Goal: Task Accomplishment & Management: Complete application form

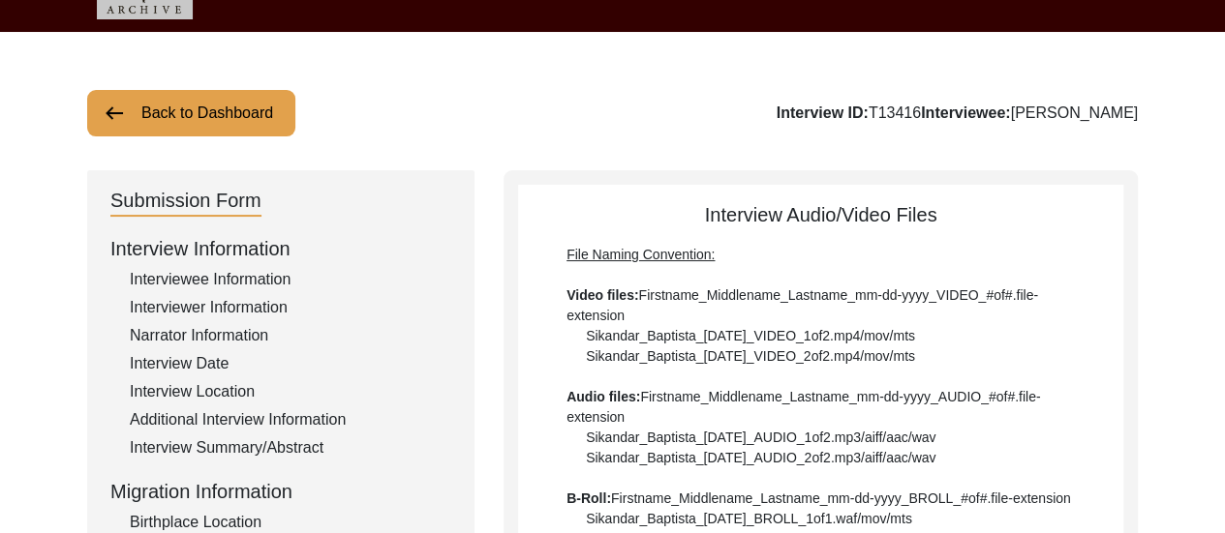
scroll to position [15, 0]
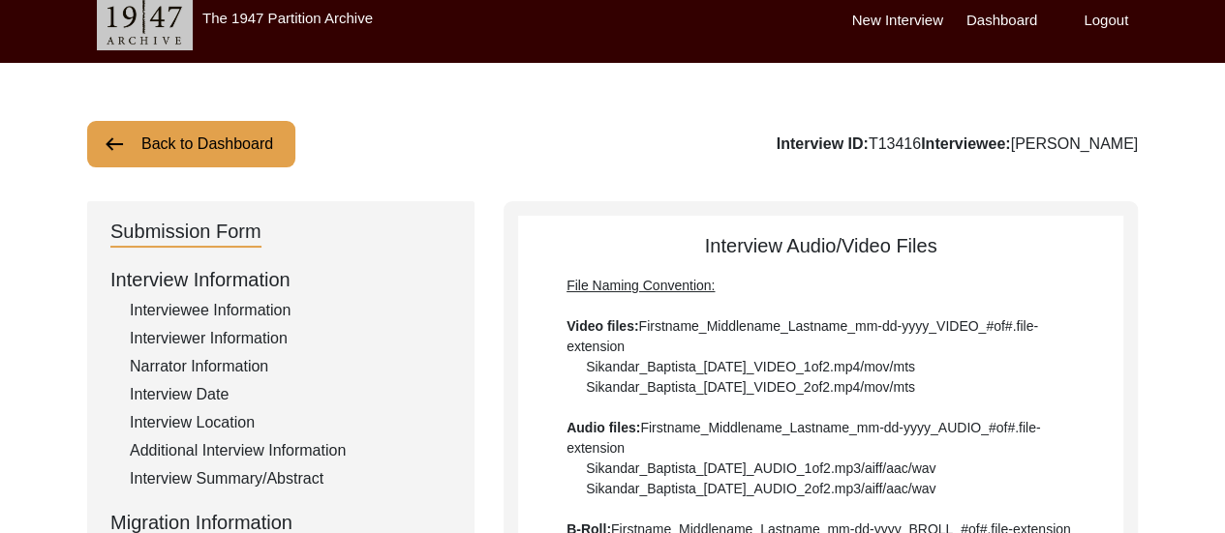
click at [1005, 23] on label "Dashboard" at bounding box center [1001, 21] width 71 height 22
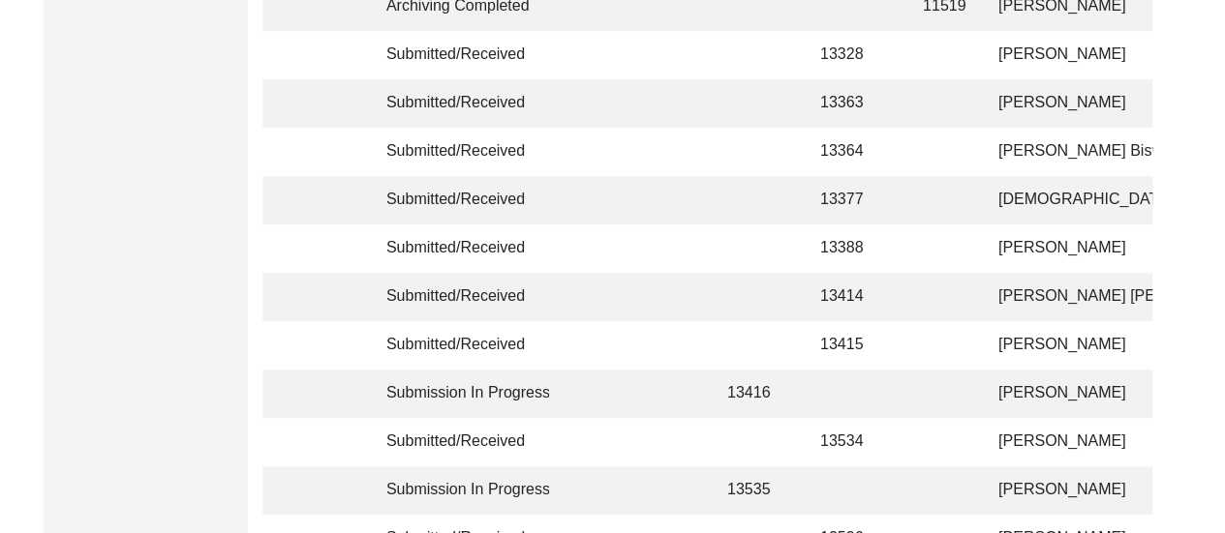
scroll to position [705, 0]
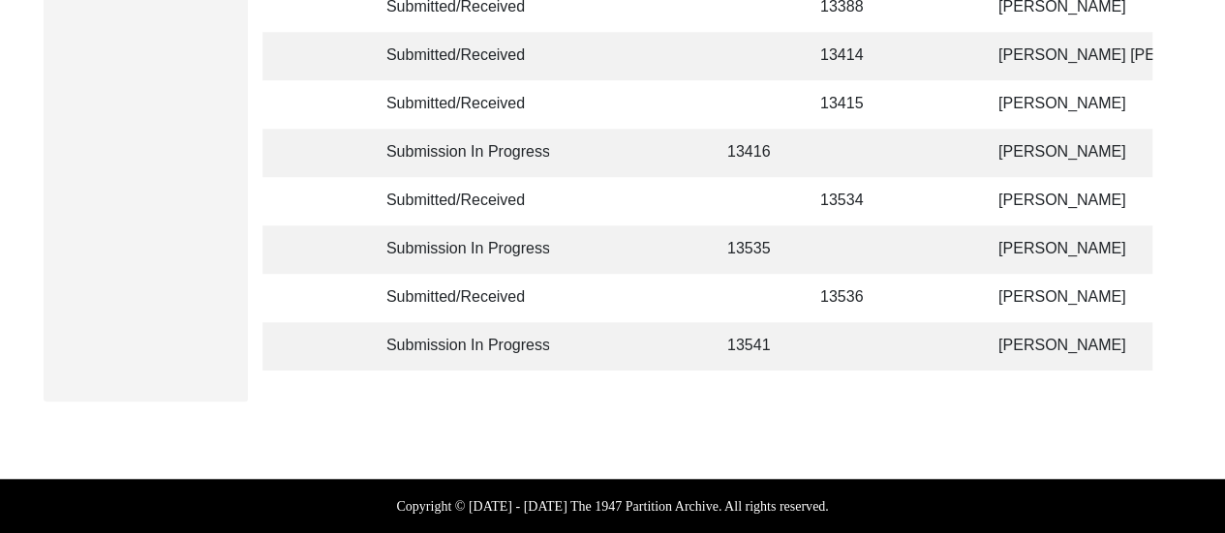
click at [1007, 326] on td "[PERSON_NAME]" at bounding box center [1083, 346] width 194 height 48
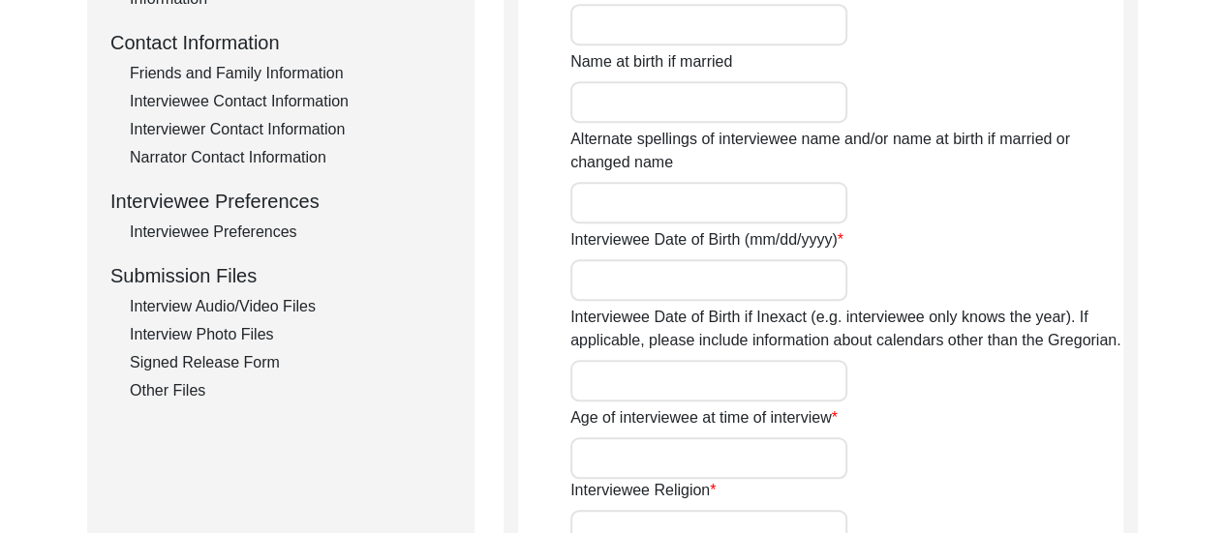
scroll to position [1684, 0]
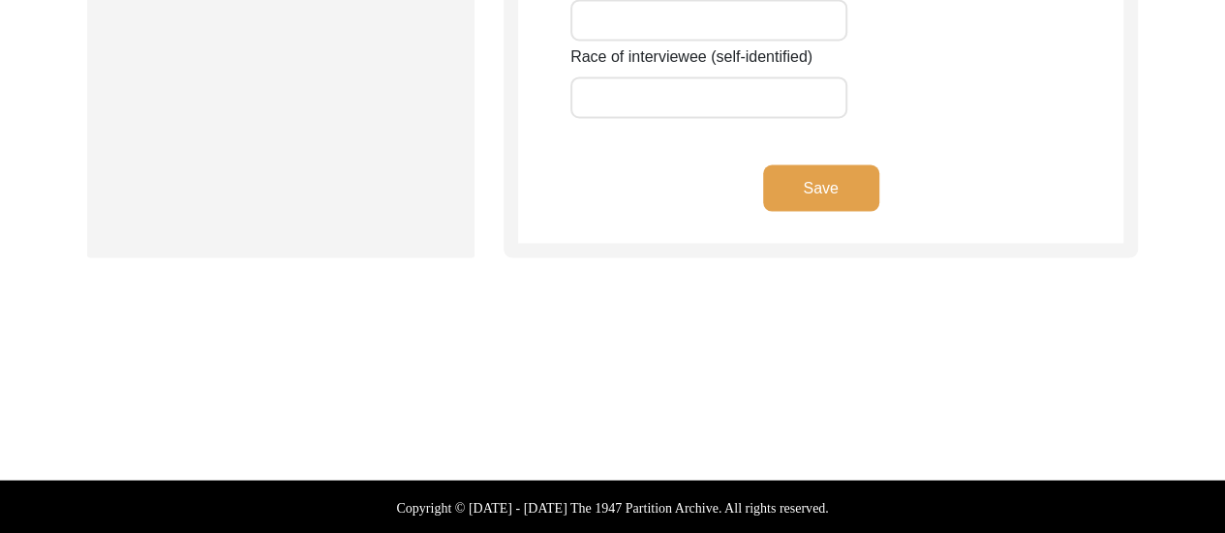
type input "Anarjan"
type input "n/a"
type input "Bibi"
type input "[PERSON_NAME]"
type input "n/a"
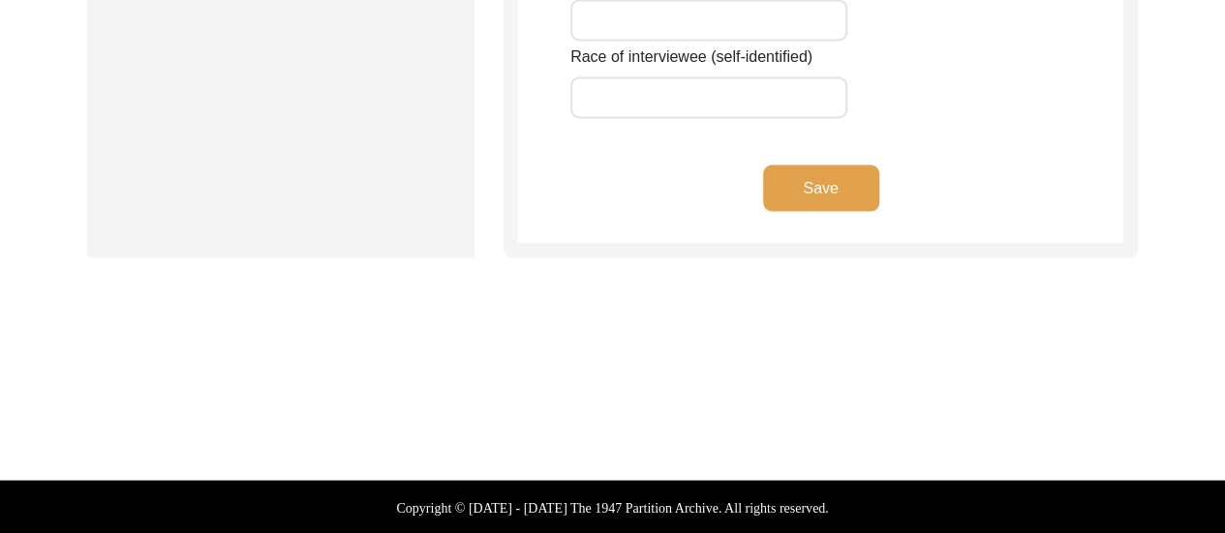
type input "[DATE]-[DATE]"
type input "78-77"
type input "[DEMOGRAPHIC_DATA]"
type input "Bengali"
type input "[DEMOGRAPHIC_DATA]"
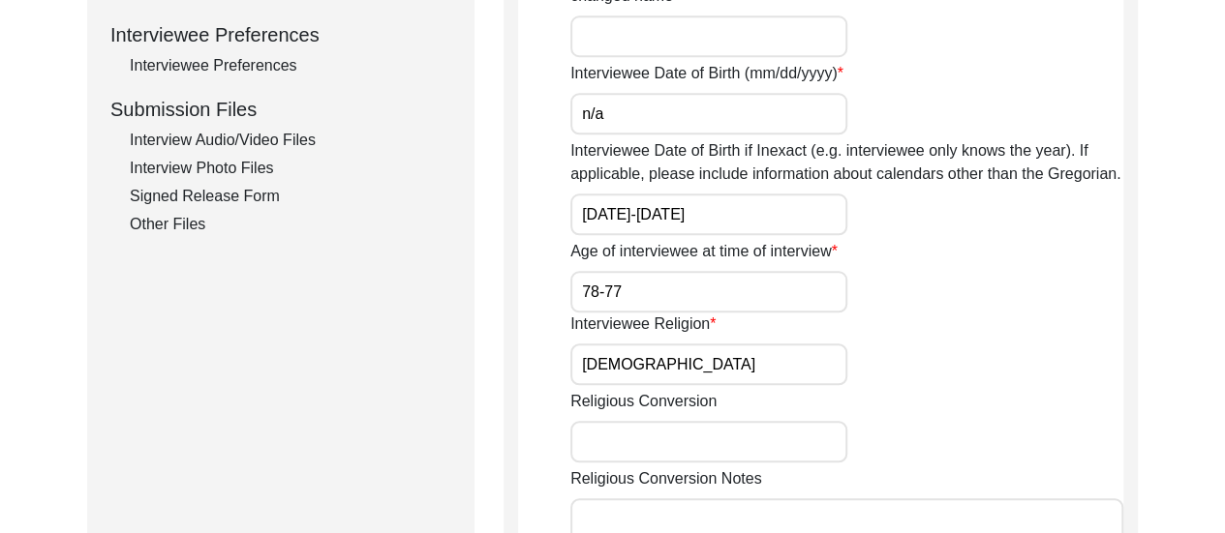
scroll to position [871, 0]
click at [233, 142] on div "Interview Audio/Video Files" at bounding box center [290, 140] width 321 height 23
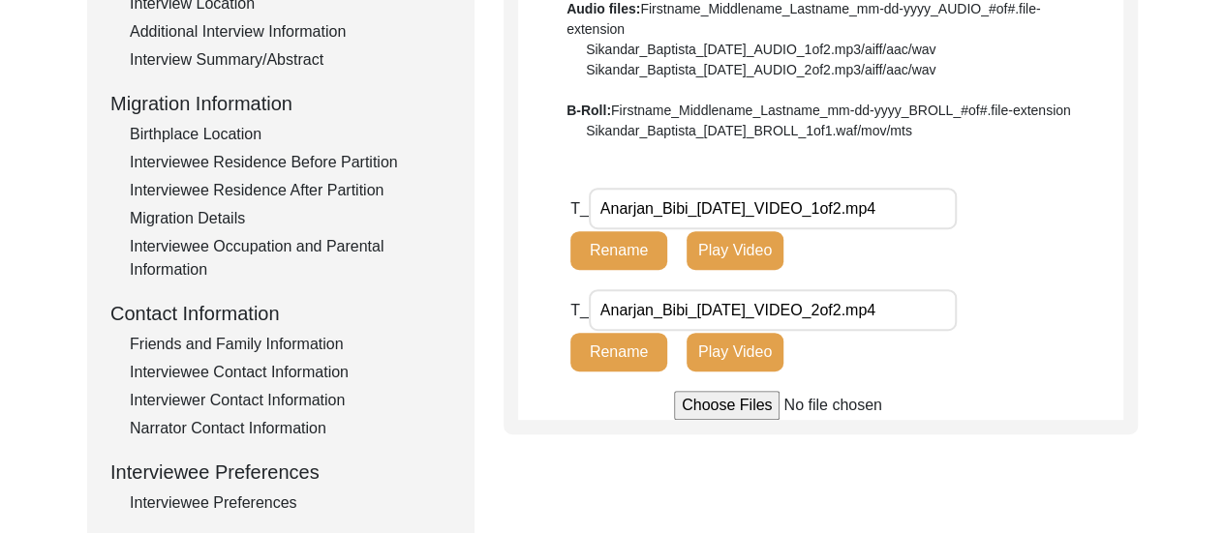
scroll to position [0, 0]
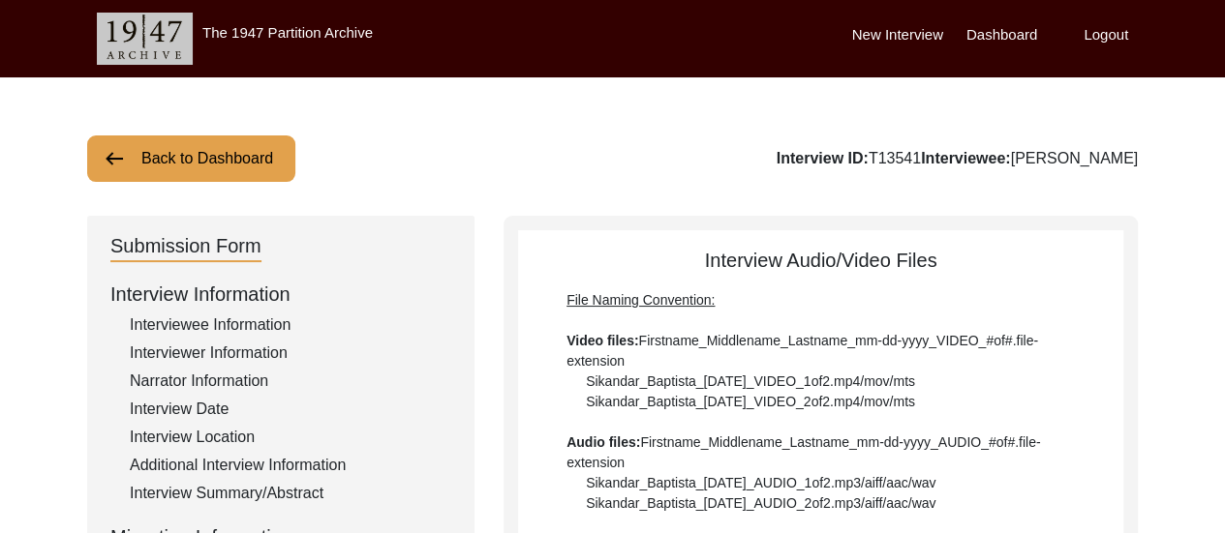
click at [1112, 29] on label "Logout" at bounding box center [1105, 35] width 45 height 22
